Goal: Navigation & Orientation: Find specific page/section

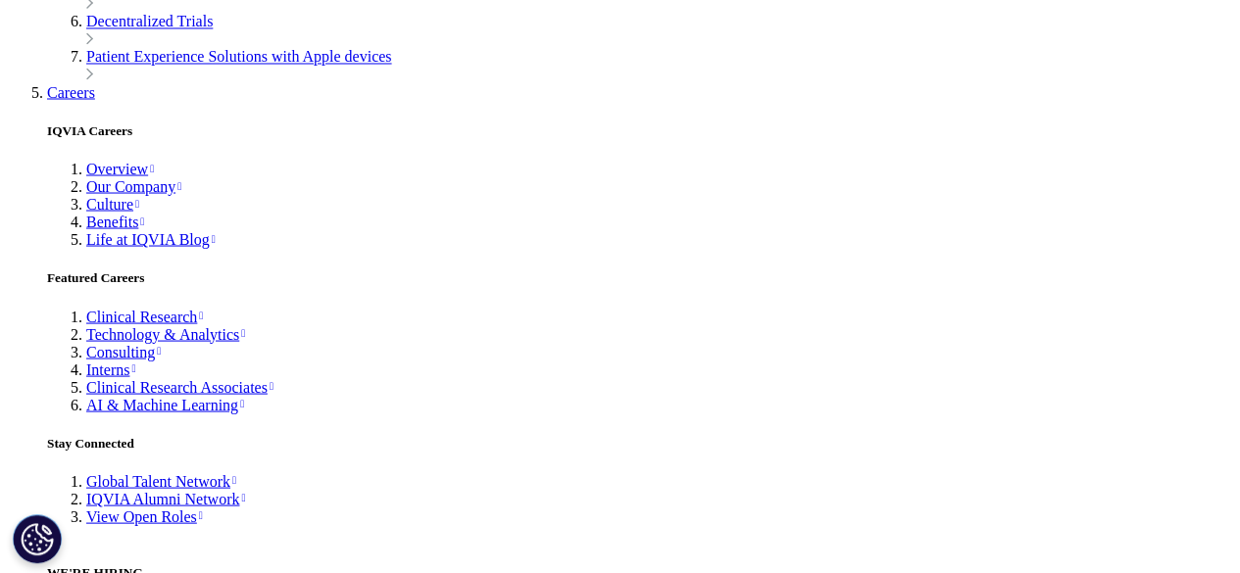
scroll to position [5772, 0]
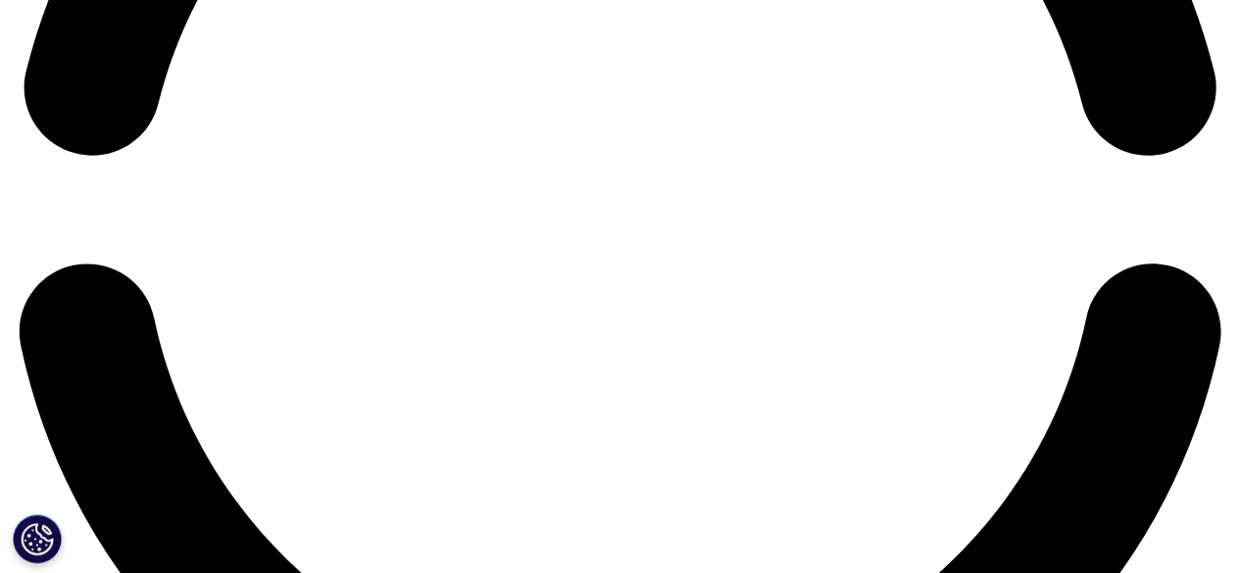
scroll to position [2875, 0]
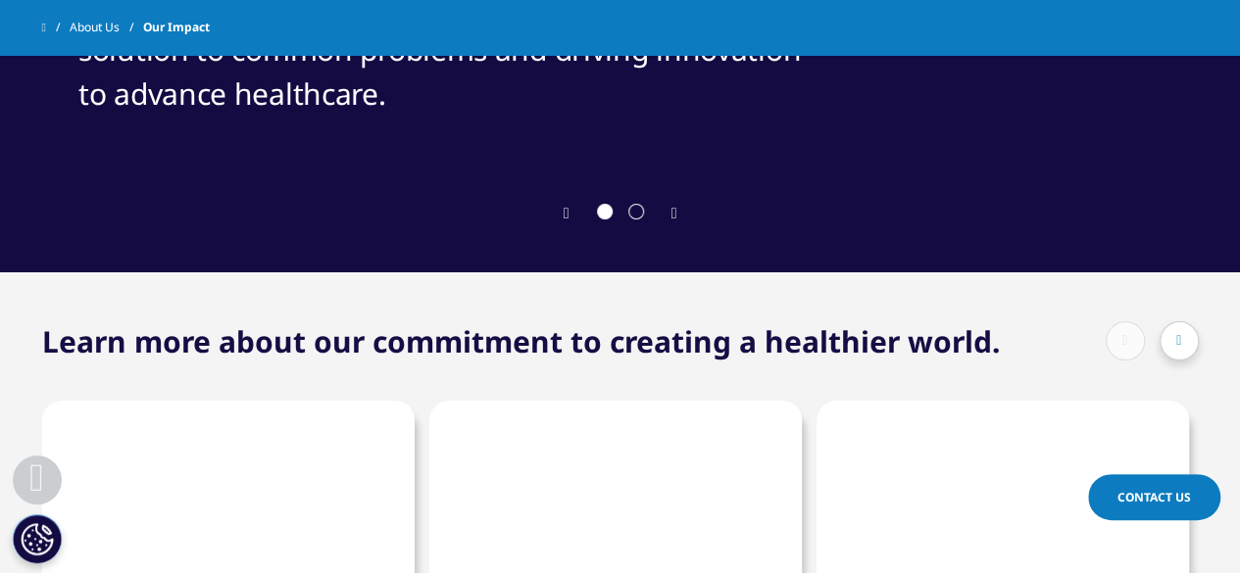
scroll to position [3546, 0]
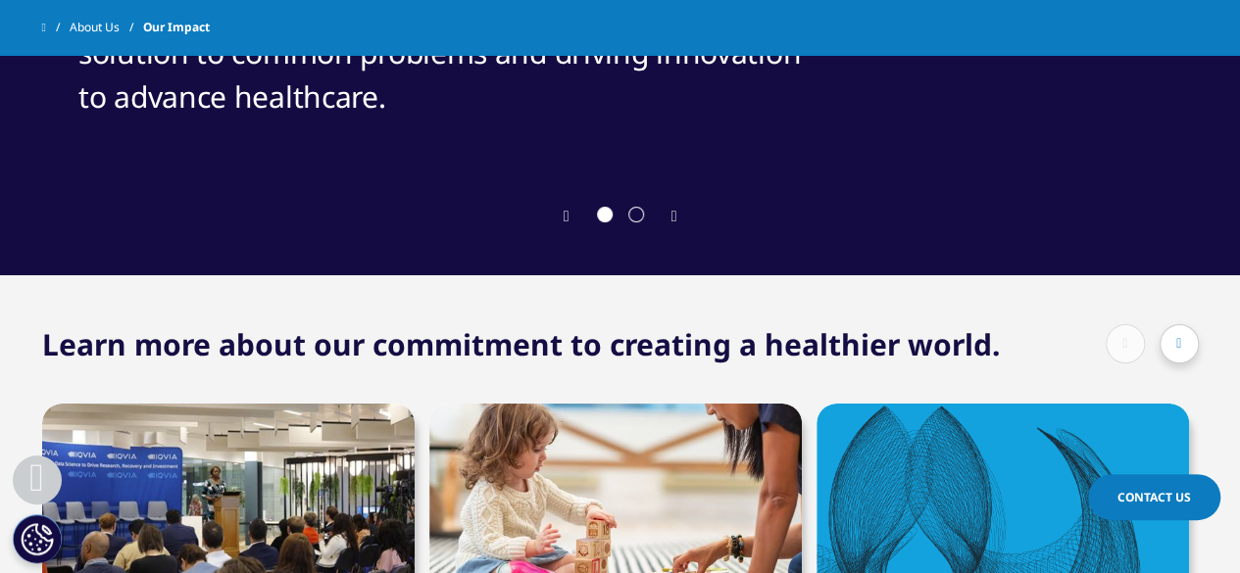
click at [1172, 351] on div at bounding box center [1178, 343] width 39 height 39
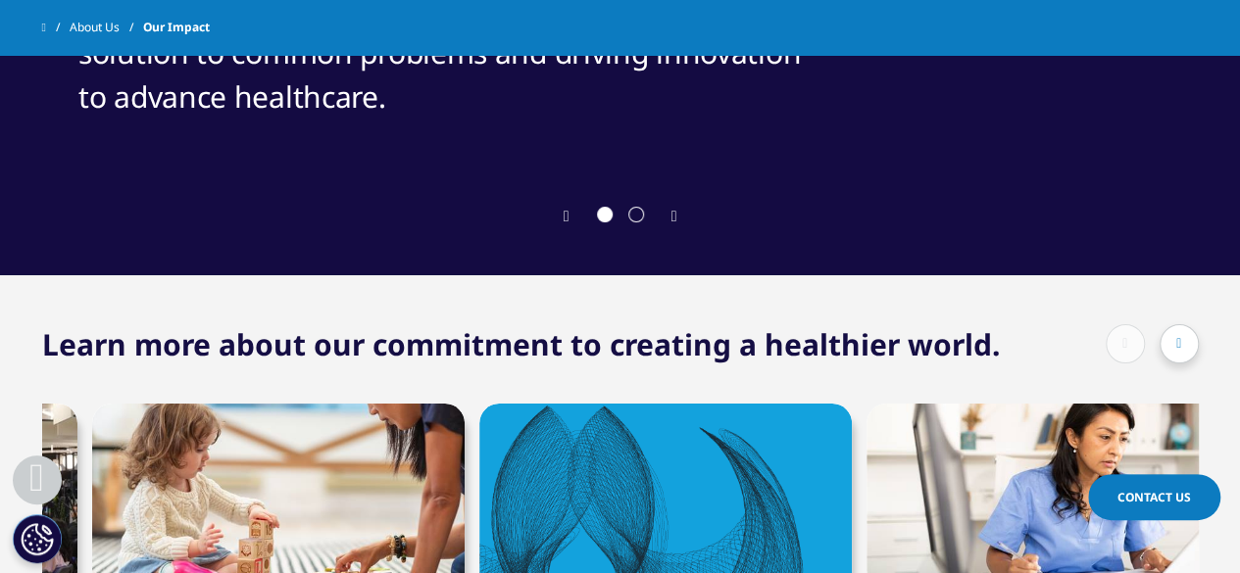
scroll to position [0, 372]
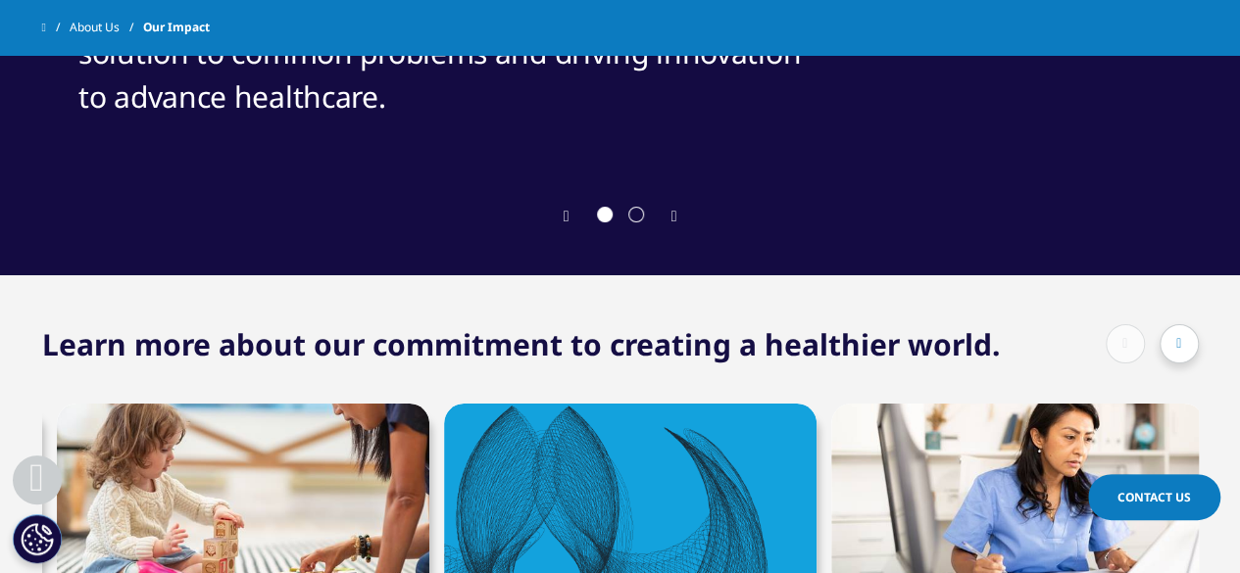
click at [1120, 349] on div at bounding box center [1151, 343] width 93 height 39
click at [1161, 348] on div at bounding box center [1178, 343] width 39 height 39
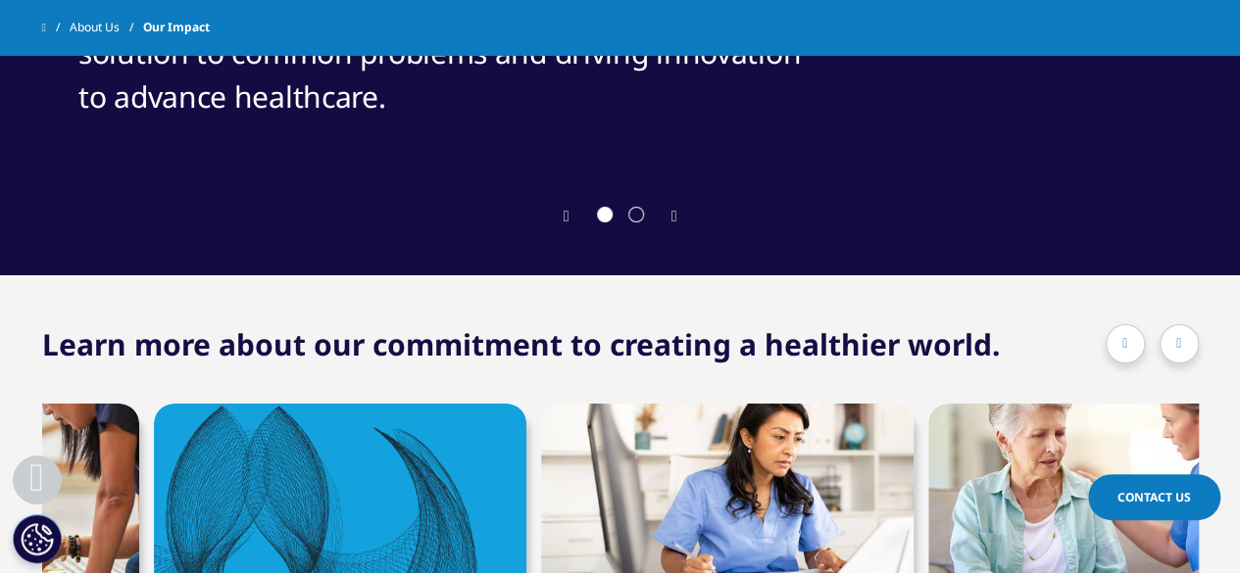
scroll to position [0, 745]
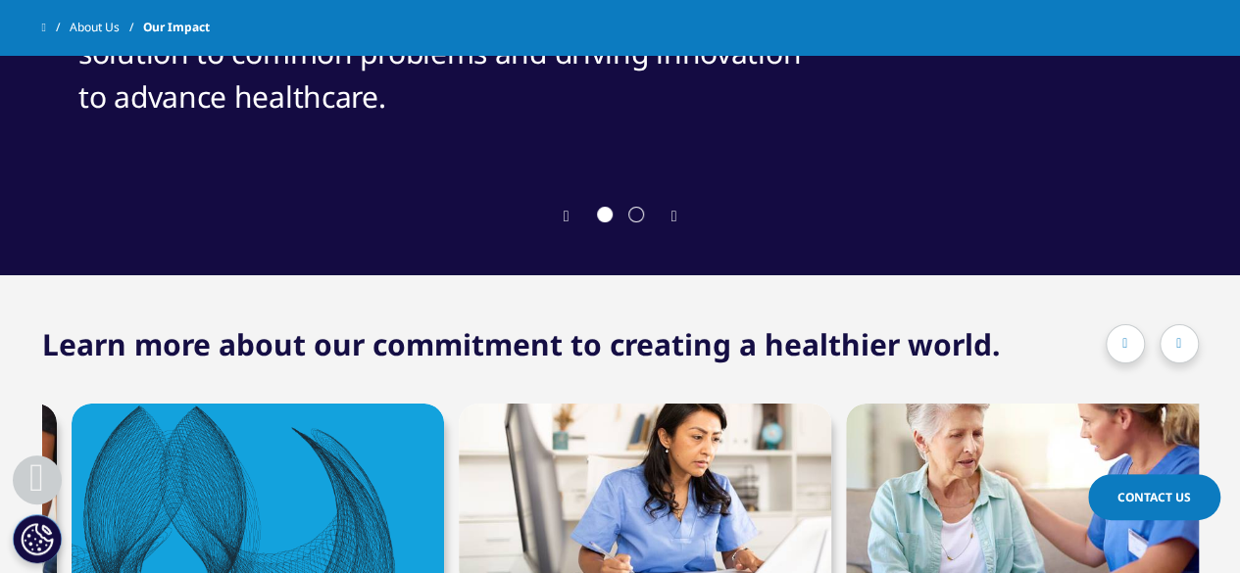
click at [1178, 350] on icon at bounding box center [1178, 344] width 5 height 14
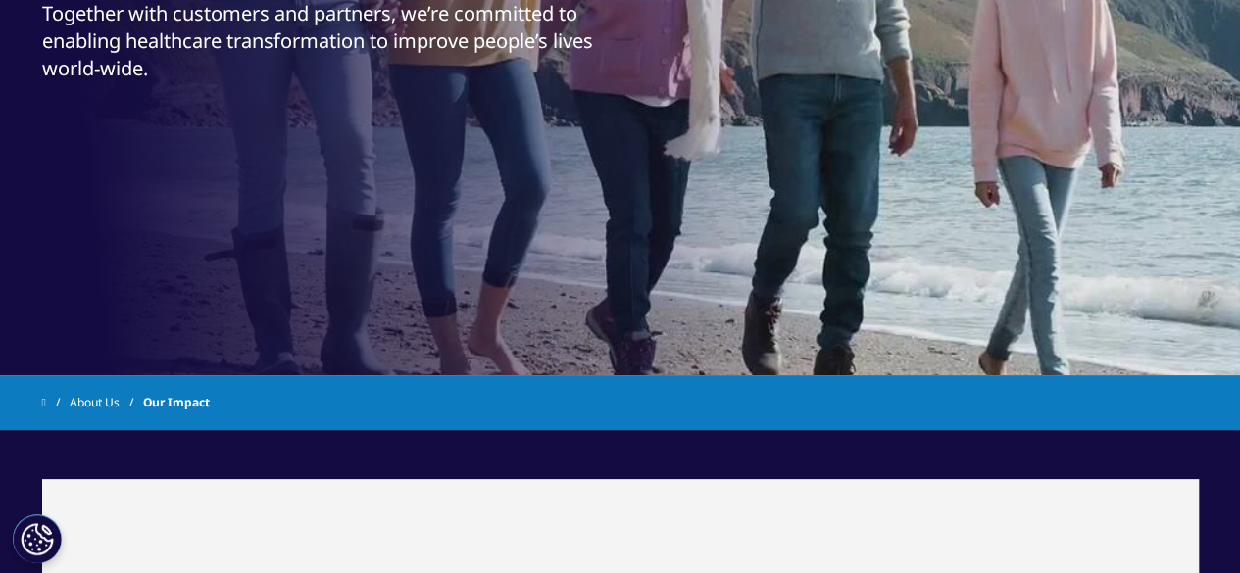
scroll to position [0, 0]
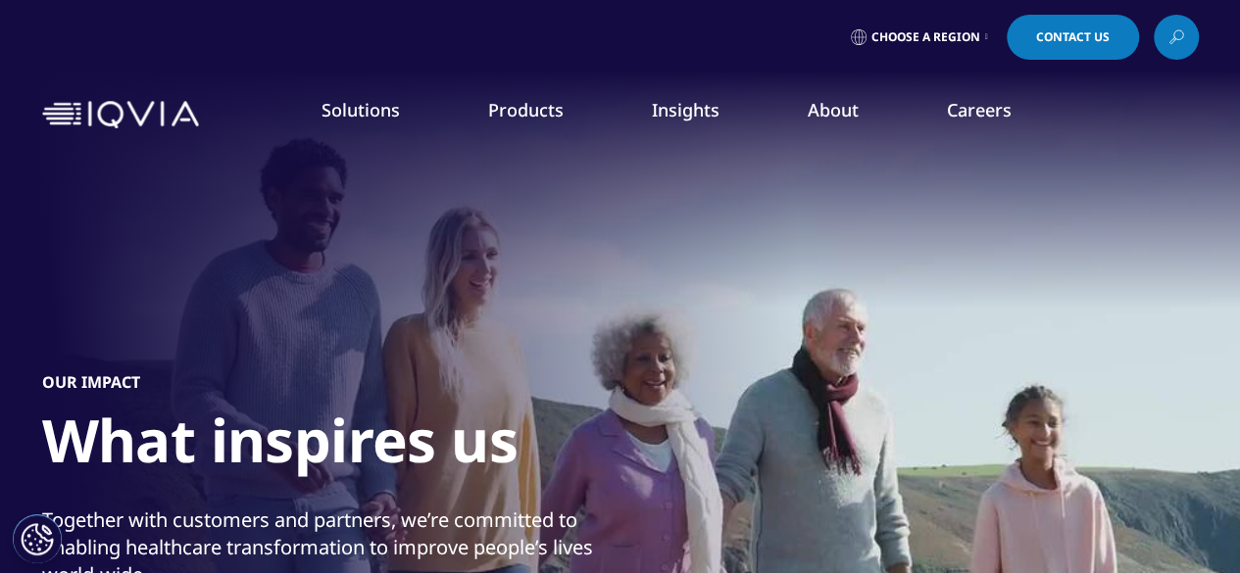
click at [161, 112] on img at bounding box center [120, 115] width 157 height 28
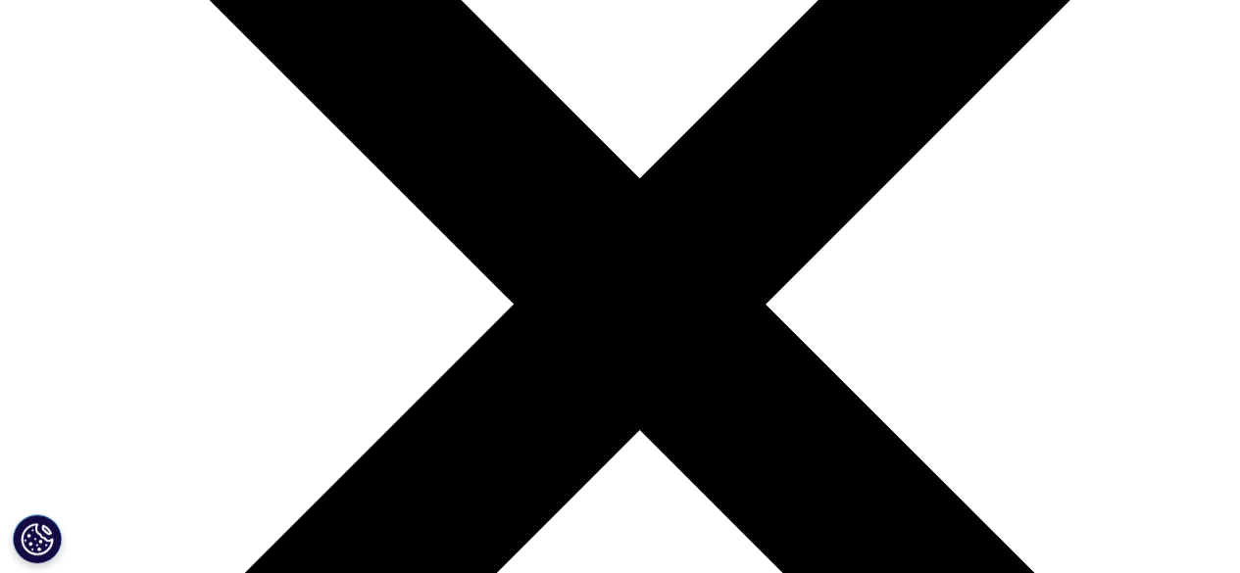
scroll to position [2080, 0]
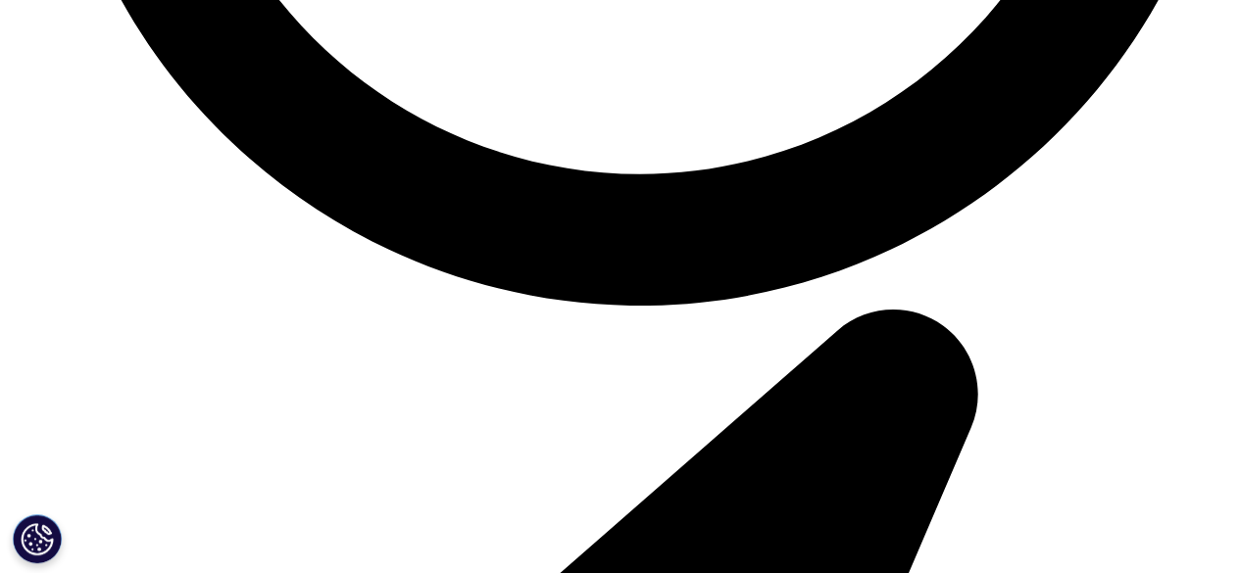
scroll to position [5058, 0]
